Goal: Task Accomplishment & Management: Use online tool/utility

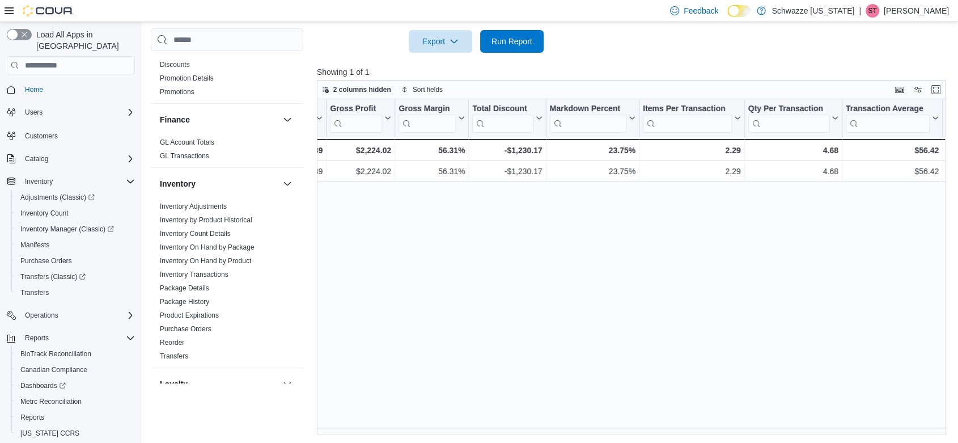
scroll to position [243, 0]
click at [235, 249] on link "Inventory On Hand by Package" at bounding box center [207, 248] width 95 height 8
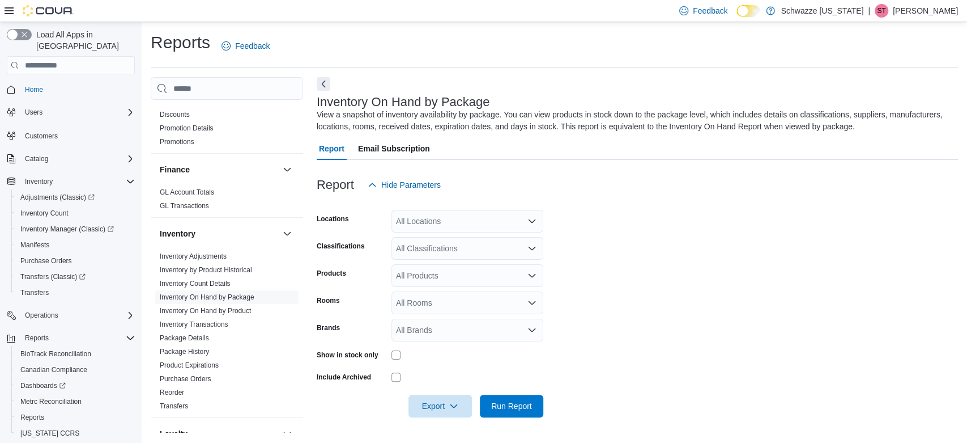
click at [469, 221] on div "All Locations" at bounding box center [468, 221] width 152 height 23
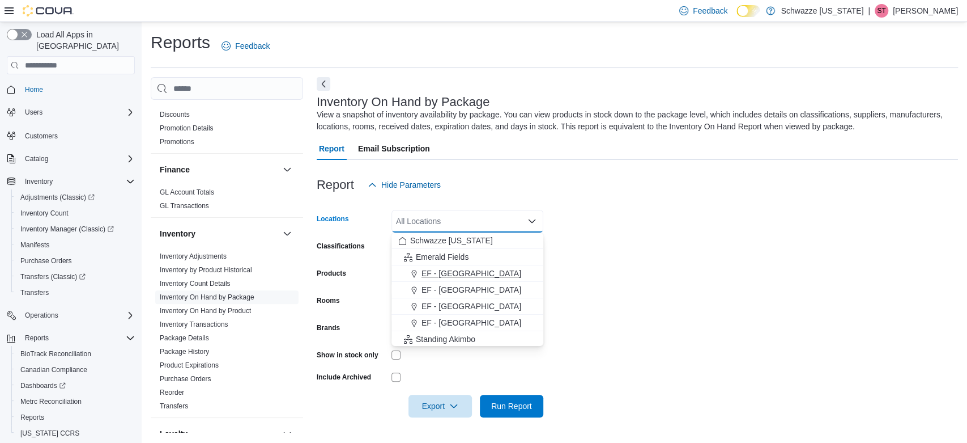
click at [465, 271] on span "EF - [GEOGRAPHIC_DATA]" at bounding box center [472, 273] width 100 height 11
click at [601, 254] on form "Locations [GEOGRAPHIC_DATA] - [GEOGRAPHIC_DATA] Combo box. Selected. EF - [GEOG…" at bounding box center [638, 306] width 642 height 221
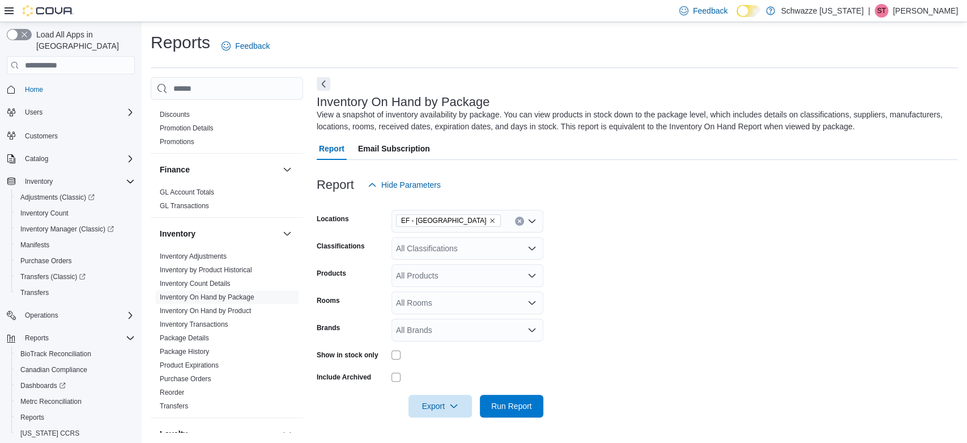
click at [460, 251] on div "All Classifications" at bounding box center [468, 248] width 152 height 23
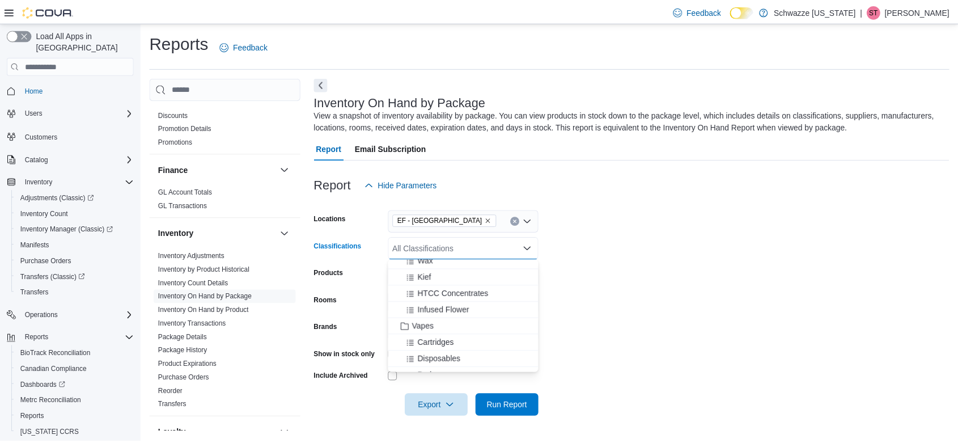
scroll to position [503, 0]
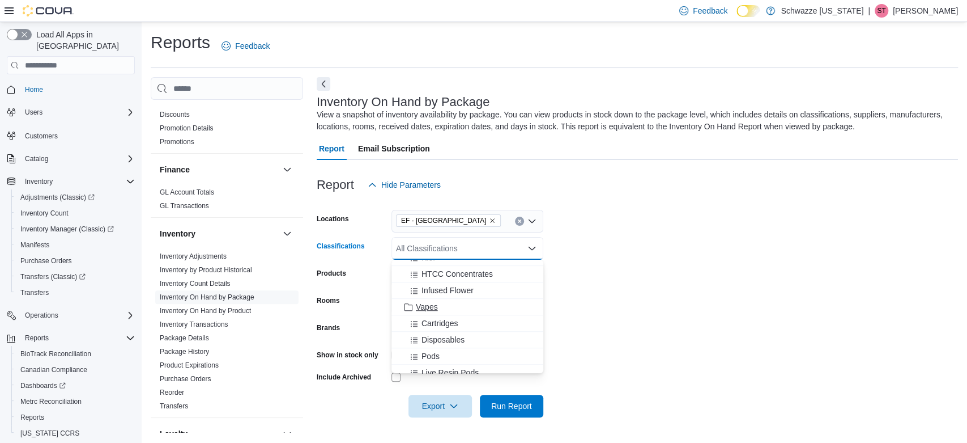
click at [430, 304] on span "Vapes" at bounding box center [427, 306] width 22 height 11
click at [632, 253] on form "Locations [GEOGRAPHIC_DATA] - [GEOGRAPHIC_DATA] Classifications Vapes Combo box…" at bounding box center [638, 306] width 642 height 221
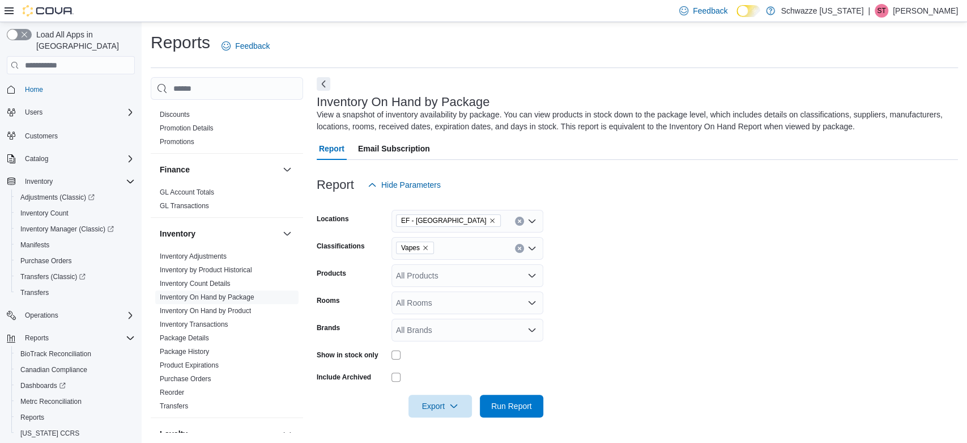
click at [427, 306] on div "All Rooms" at bounding box center [468, 302] width 152 height 23
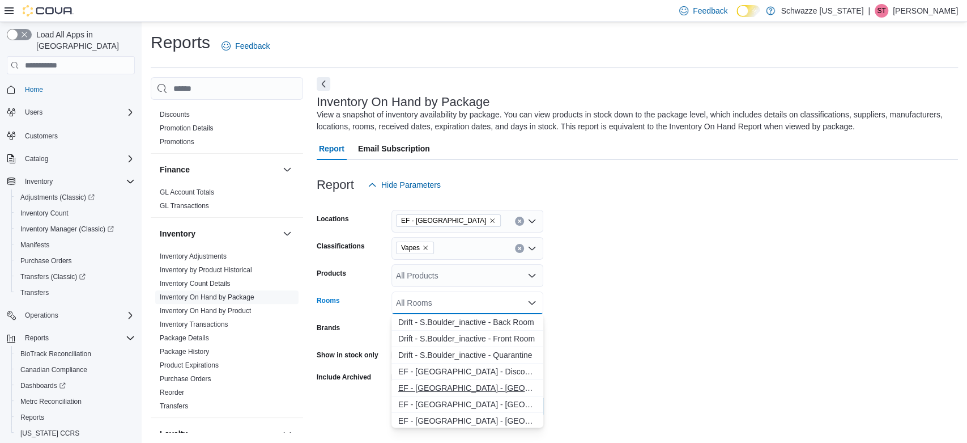
click at [489, 387] on span "EF - [GEOGRAPHIC_DATA] - [GEOGRAPHIC_DATA] - [GEOGRAPHIC_DATA] - [GEOGRAPHIC_DA…" at bounding box center [467, 387] width 138 height 11
click at [489, 387] on span "EF - [GEOGRAPHIC_DATA] - [GEOGRAPHIC_DATA] - [GEOGRAPHIC_DATA] - [GEOGRAPHIC_DA…" at bounding box center [456, 387] width 117 height 11
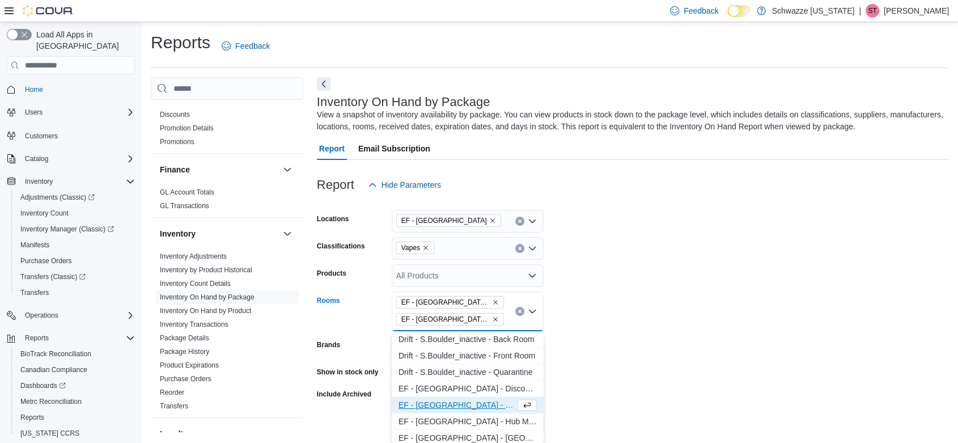
click at [662, 353] on form "Locations [GEOGRAPHIC_DATA] - [GEOGRAPHIC_DATA] Classifications Vapes Products …" at bounding box center [633, 315] width 632 height 238
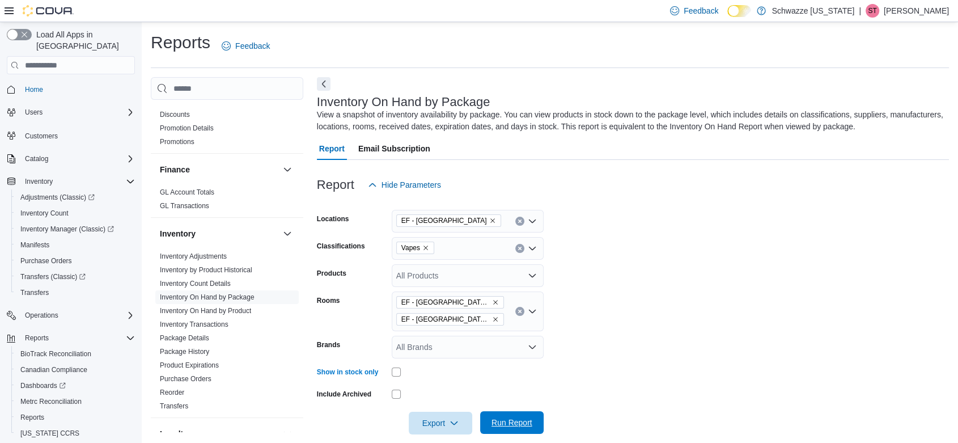
click at [483, 425] on button "Run Report" at bounding box center [511, 422] width 63 height 23
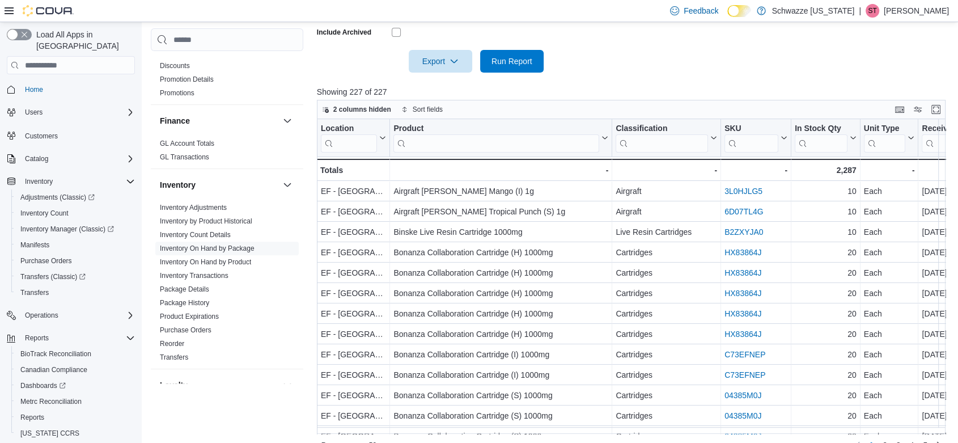
scroll to position [252, 0]
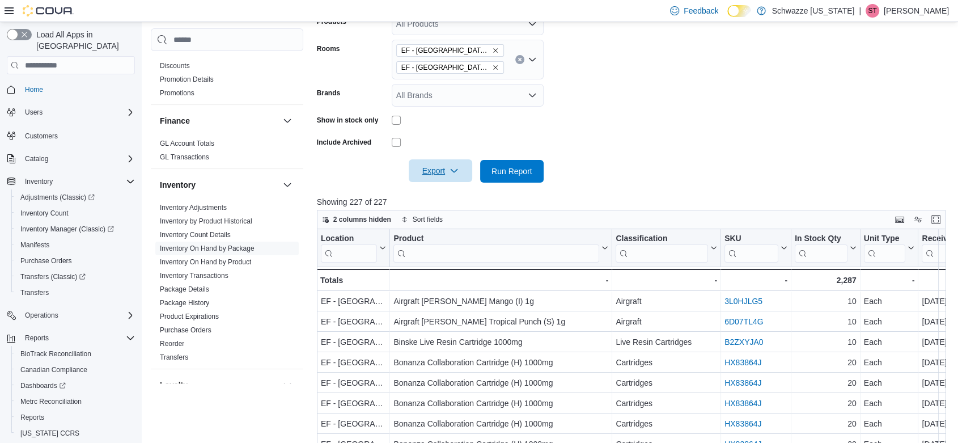
click at [439, 175] on span "Export" at bounding box center [440, 170] width 50 height 23
click at [440, 192] on span "Export to Excel" at bounding box center [442, 193] width 51 height 9
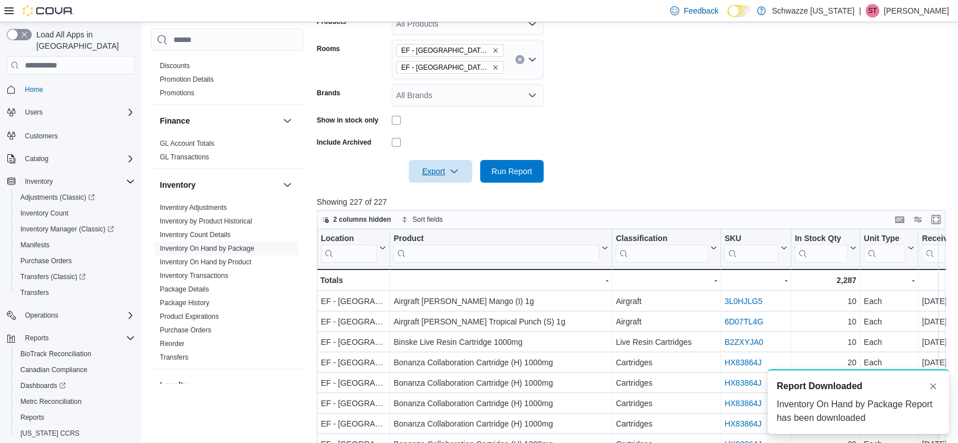
scroll to position [0, 0]
